Goal: Check status

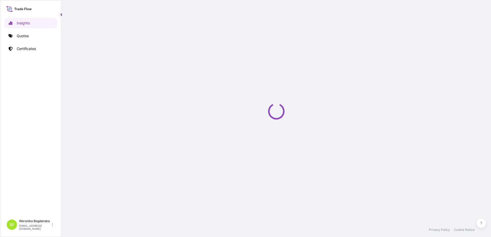
select select "2025"
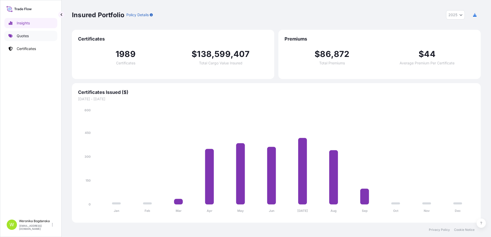
click at [24, 35] on p "Quotes" at bounding box center [23, 35] width 12 height 5
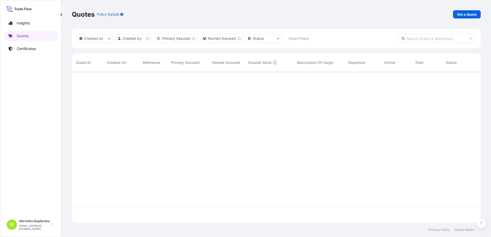
scroll to position [150, 405]
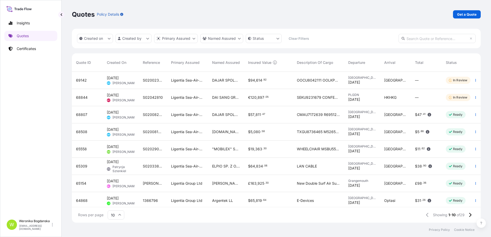
click at [427, 39] on input "text" at bounding box center [437, 38] width 77 height 9
paste input "S02002358"
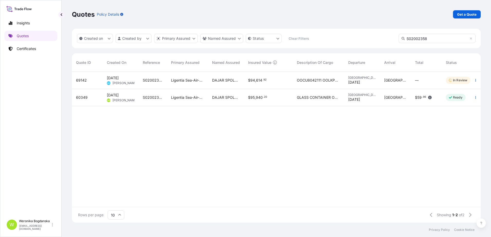
type input "S02002358"
